Goal: Check status

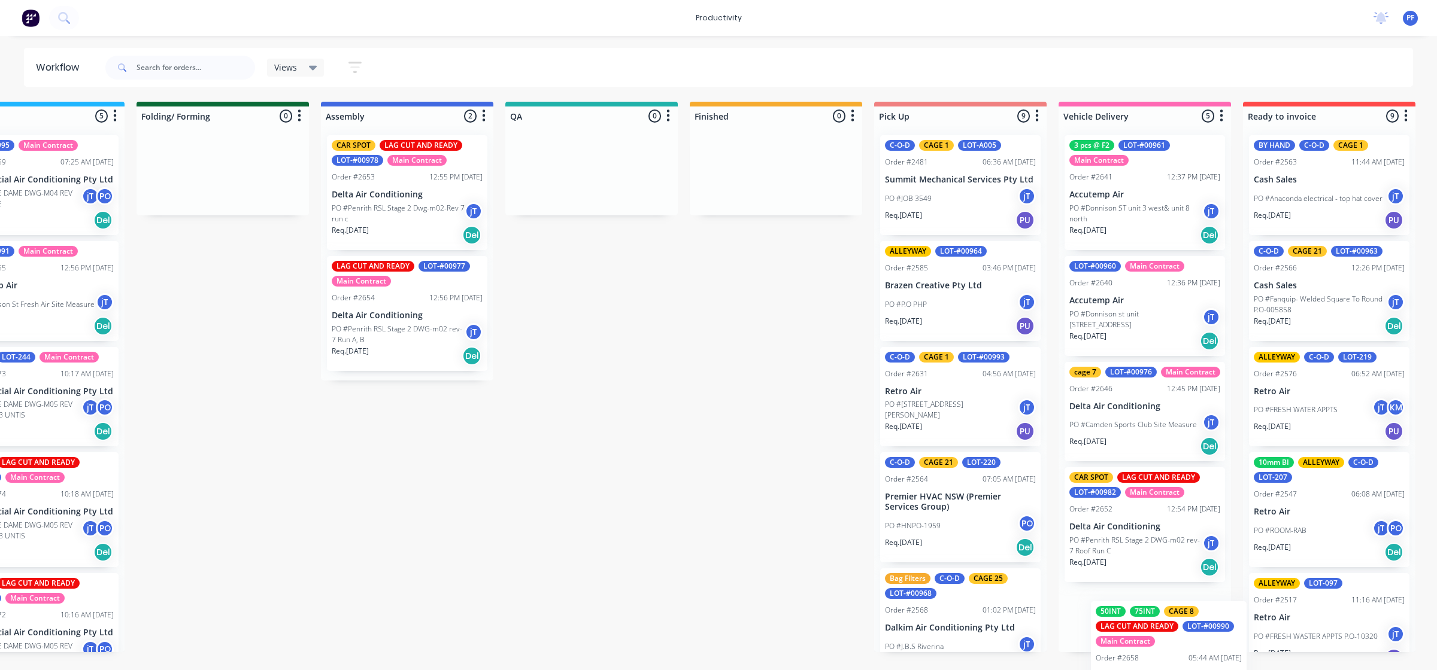
scroll to position [0, 633]
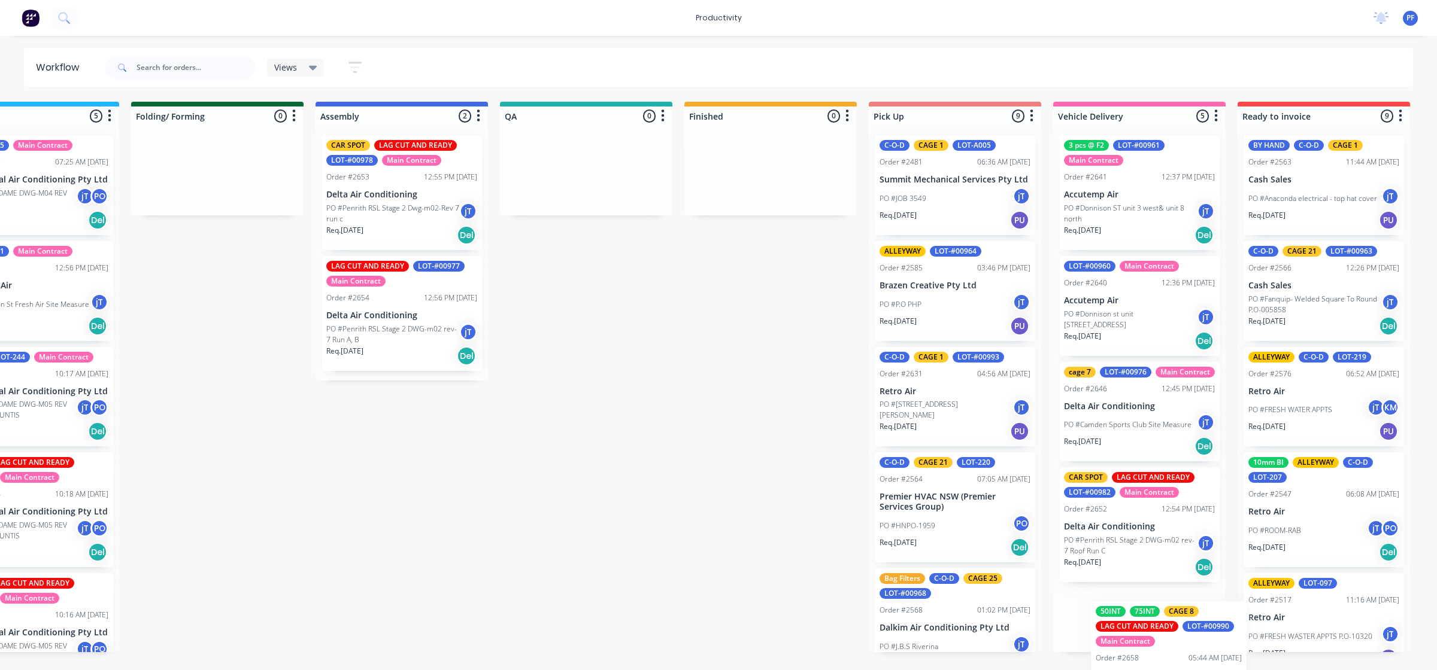
drag, startPoint x: 1209, startPoint y: 659, endPoint x: 1215, endPoint y: 658, distance: 6.0
click at [1215, 652] on div "3 pcs @ F2 LOT-#00961 Main Contract Order #2641 12:37 PM 20/08/25 Accutemp Air …" at bounding box center [1139, 389] width 172 height 527
click at [1268, 657] on p "Req. 07/08/25" at bounding box center [1265, 653] width 37 height 11
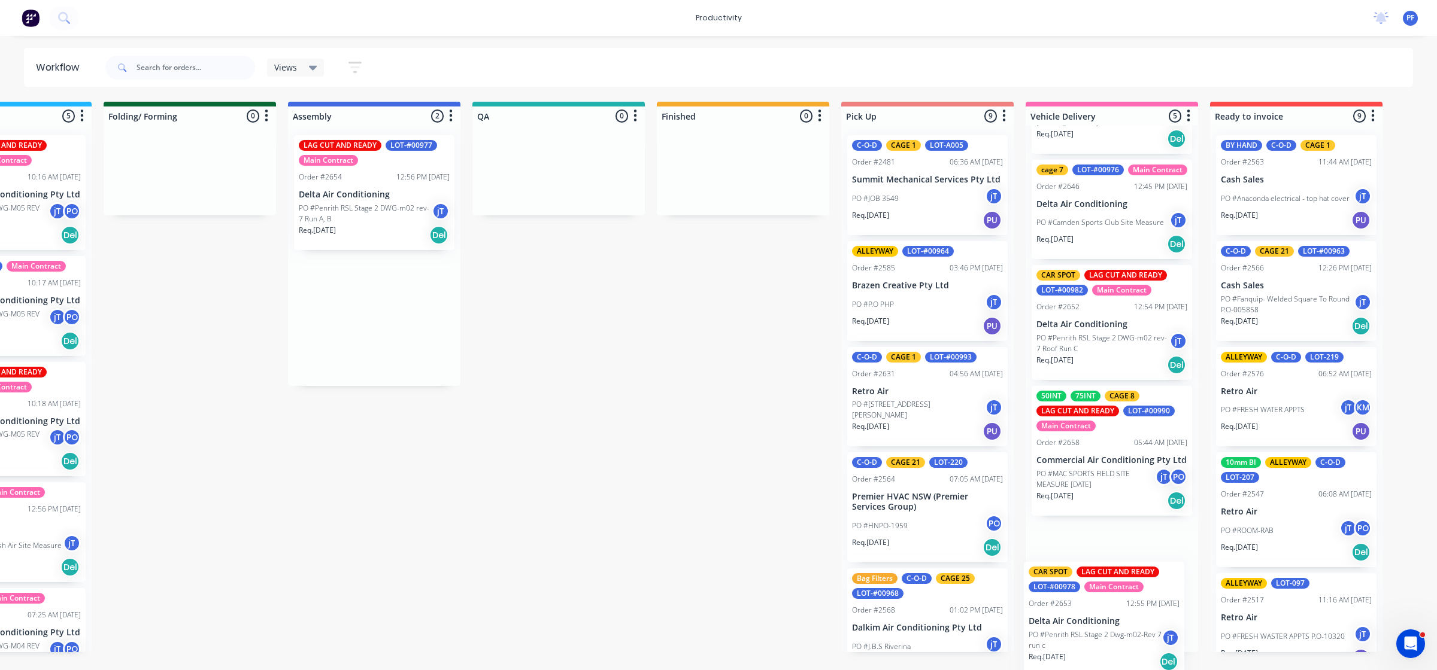
scroll to position [0, 663]
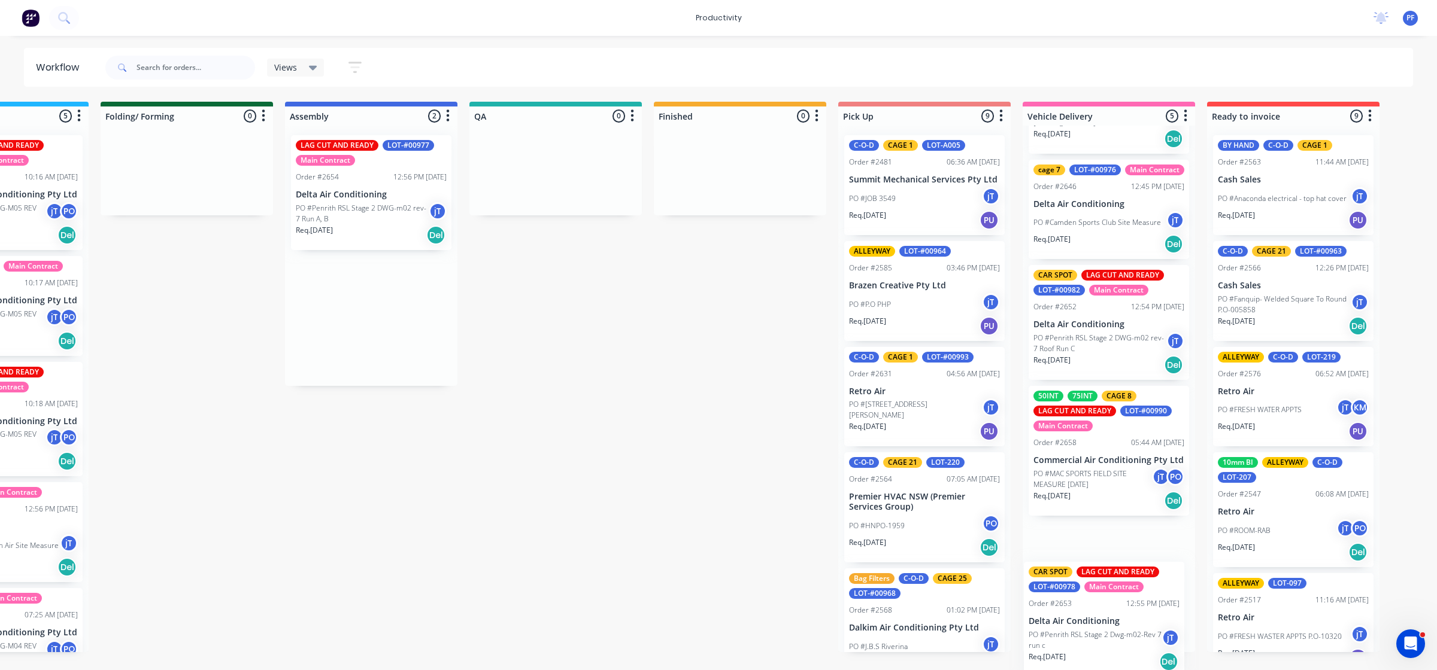
drag, startPoint x: 1016, startPoint y: 204, endPoint x: 1094, endPoint y: 632, distance: 434.4
click at [1094, 632] on div "Submitted 32 Order #240 06:57 AM 27/09/24 Retro Air PO #Freshwater Apts PO Req.…" at bounding box center [500, 377] width 2344 height 551
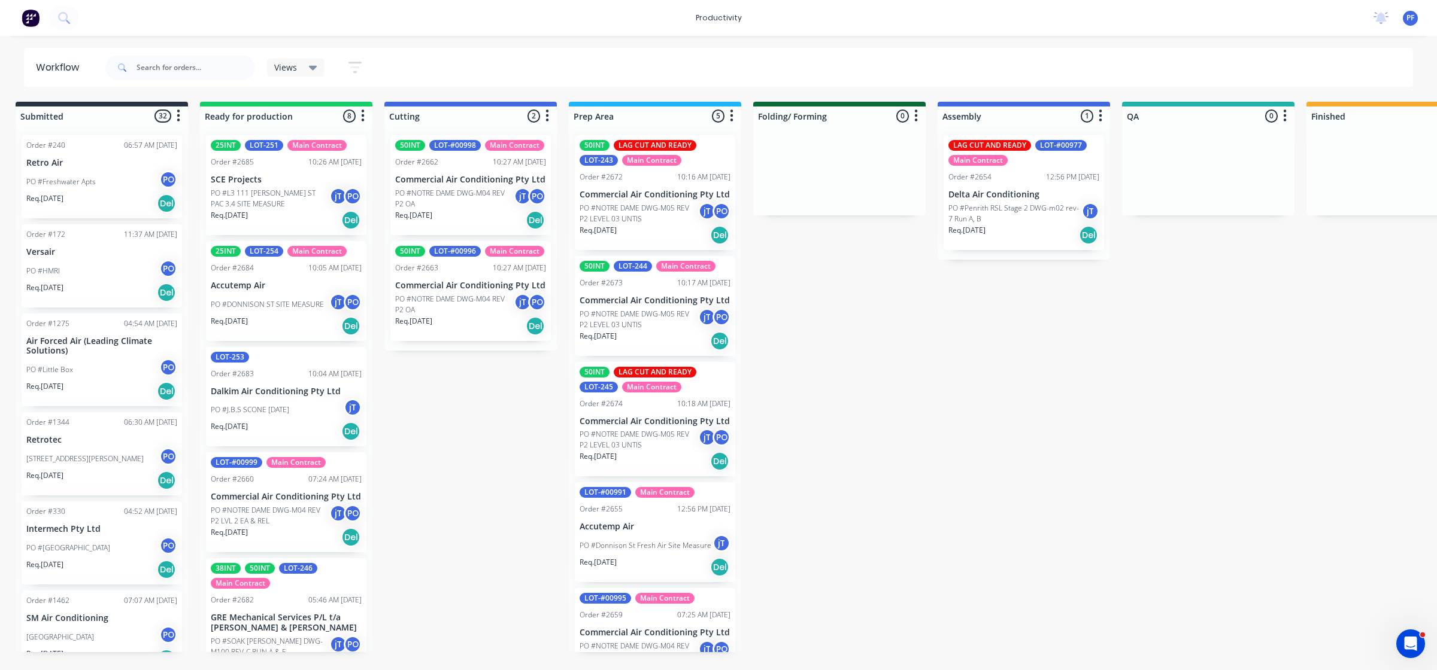
scroll to position [0, 14]
